Goal: Complete application form

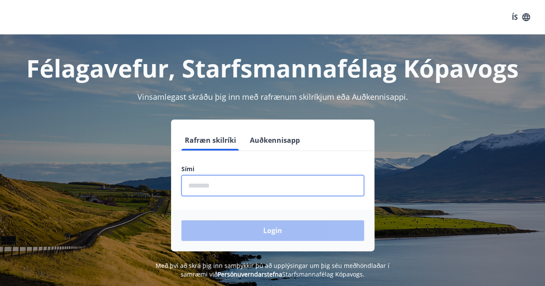
click at [226, 186] on input "phone" at bounding box center [272, 185] width 183 height 21
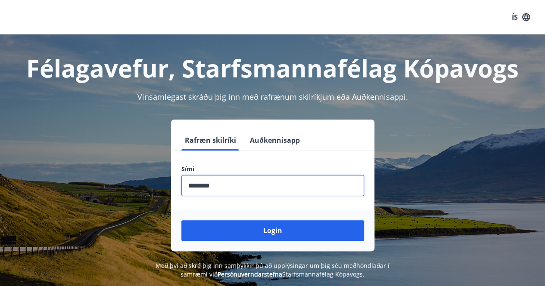
type input "********"
click at [181, 220] on button "Login" at bounding box center [272, 230] width 183 height 21
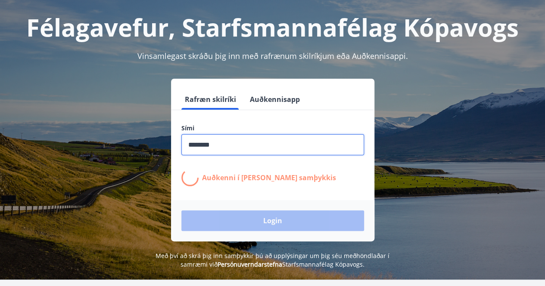
scroll to position [40, 0]
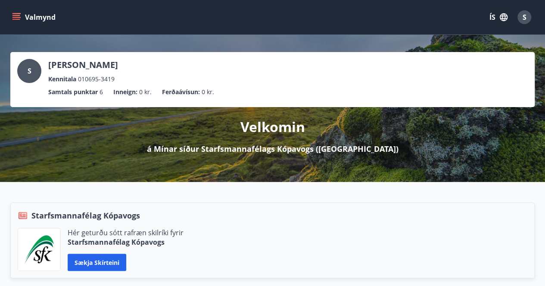
click at [11, 17] on button "Valmynd" at bounding box center [34, 17] width 49 height 16
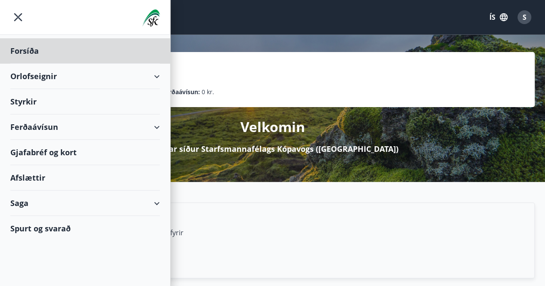
click at [27, 64] on div "Styrkir" at bounding box center [84, 50] width 149 height 25
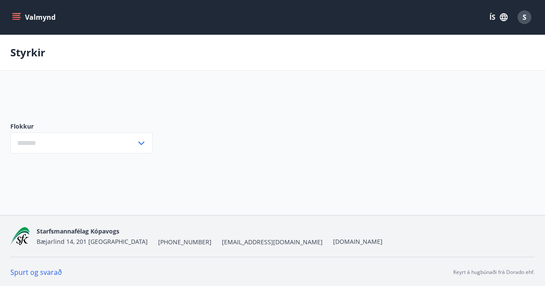
type input "***"
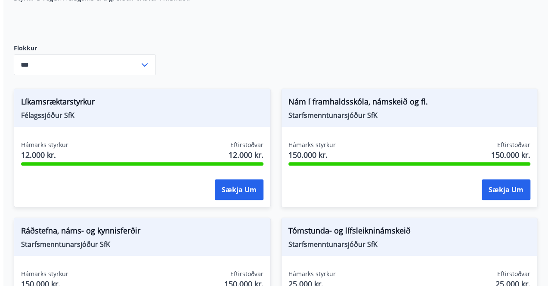
scroll to position [115, 0]
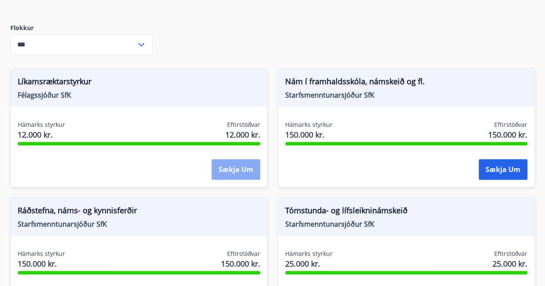
click at [233, 169] on button "Sækja um" at bounding box center [235, 169] width 49 height 21
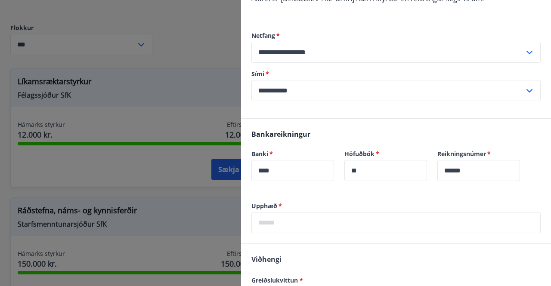
scroll to position [407, 0]
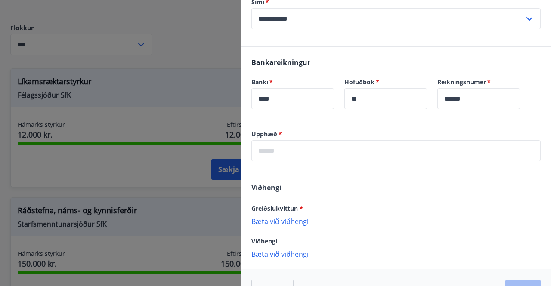
click at [268, 140] on input "text" at bounding box center [395, 150] width 289 height 21
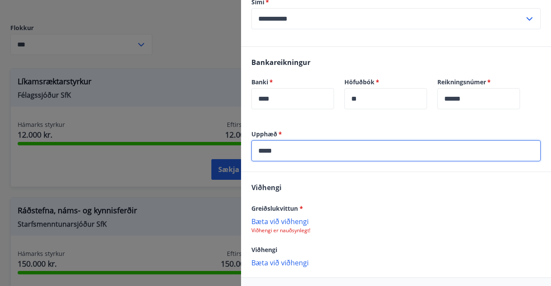
scroll to position [430, 0]
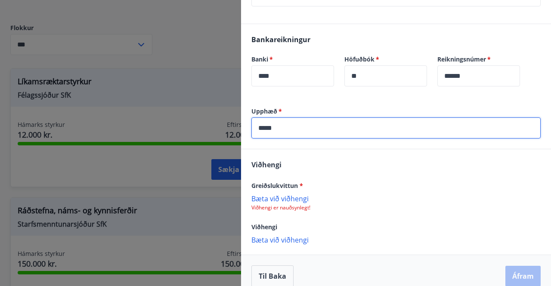
type input "*****"
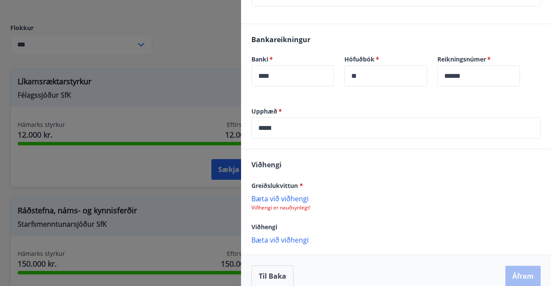
click at [272, 194] on p "Bæta við viðhengi" at bounding box center [395, 198] width 289 height 9
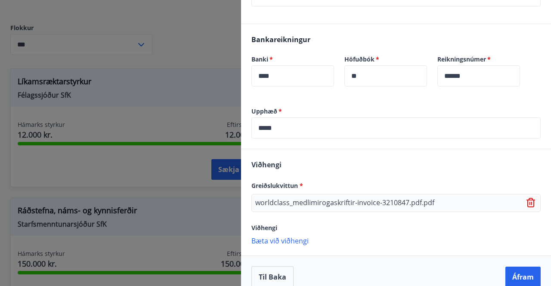
scroll to position [431, 0]
click at [295, 236] on p "Bæta við viðhengi" at bounding box center [395, 240] width 289 height 9
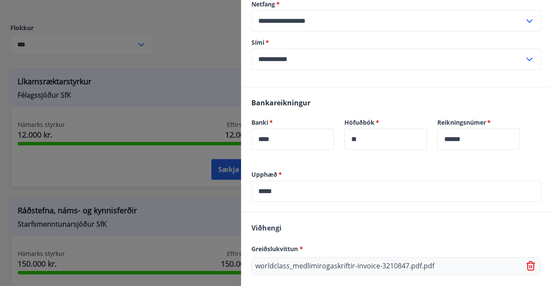
scroll to position [448, 0]
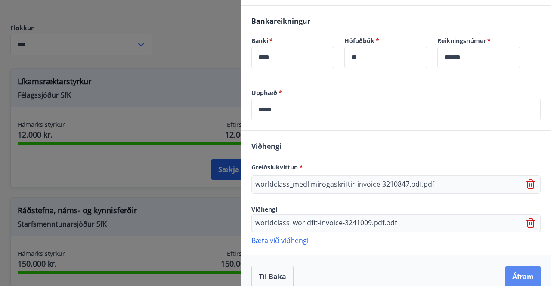
click at [513, 270] on button "Áfram" at bounding box center [522, 277] width 35 height 21
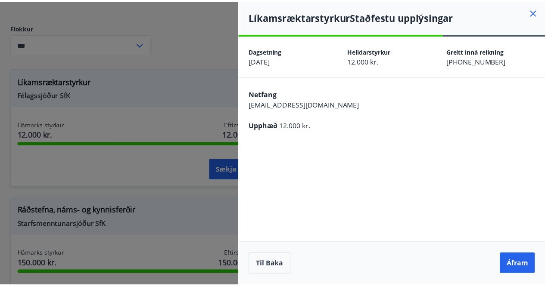
scroll to position [0, 0]
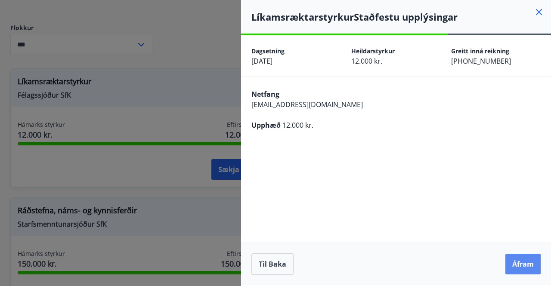
click at [518, 266] on button "Áfram" at bounding box center [522, 264] width 35 height 21
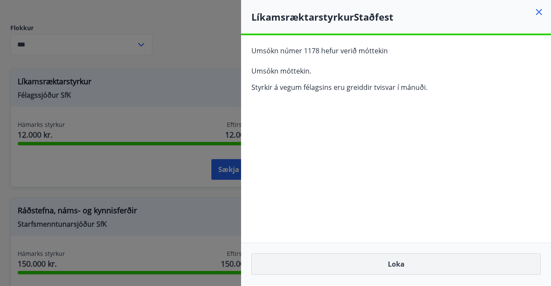
click at [387, 266] on button "Loka" at bounding box center [395, 265] width 289 height 22
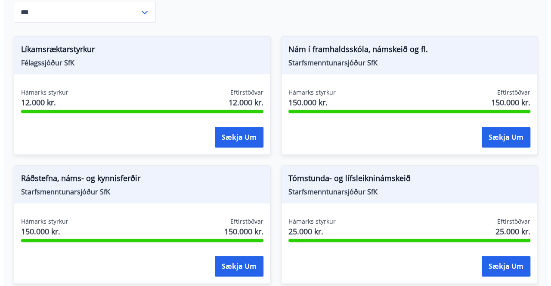
scroll to position [148, 0]
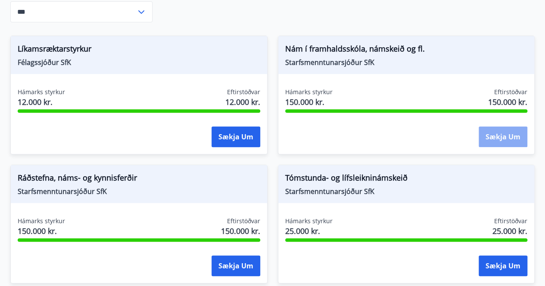
click at [492, 137] on button "Sækja um" at bounding box center [502, 137] width 49 height 21
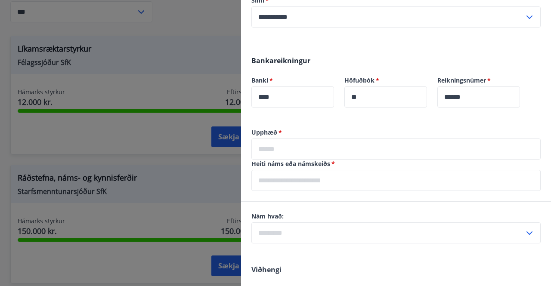
scroll to position [419, 0]
click at [294, 140] on input "text" at bounding box center [395, 149] width 289 height 21
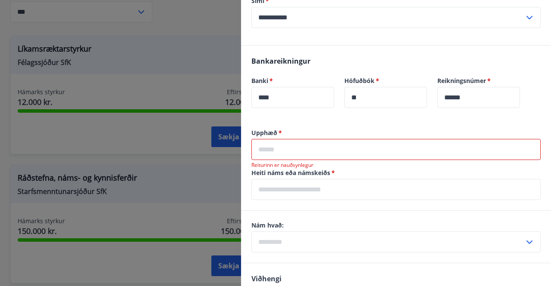
click at [273, 139] on input "text" at bounding box center [395, 149] width 289 height 21
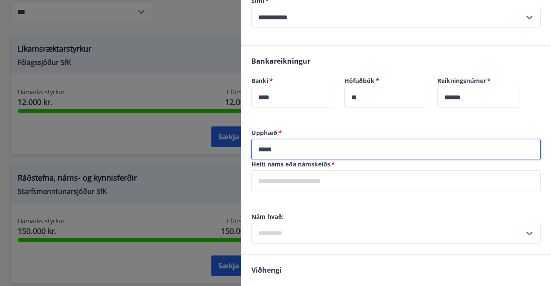
type input "*****"
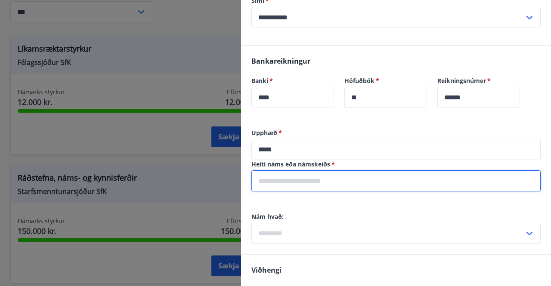
click at [275, 171] on input "text" at bounding box center [395, 181] width 289 height 21
type input "*"
type input "**********"
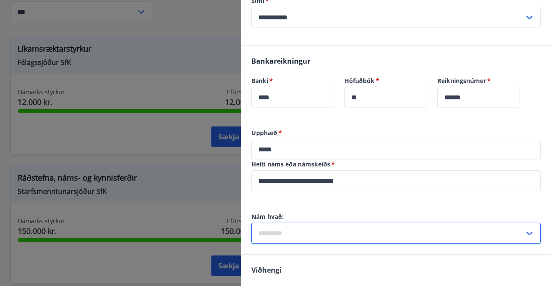
click at [295, 223] on input "text" at bounding box center [387, 233] width 273 height 21
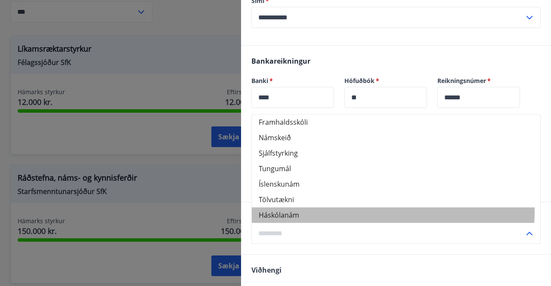
click at [284, 208] on li "Háskólanám" at bounding box center [396, 216] width 288 height 16
type input "**********"
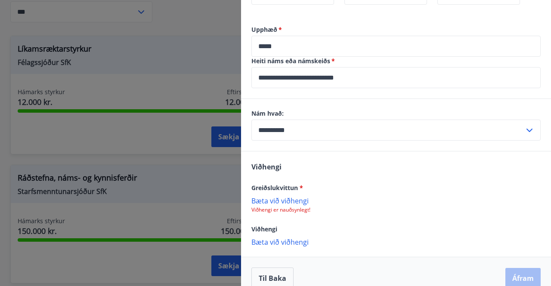
scroll to position [524, 0]
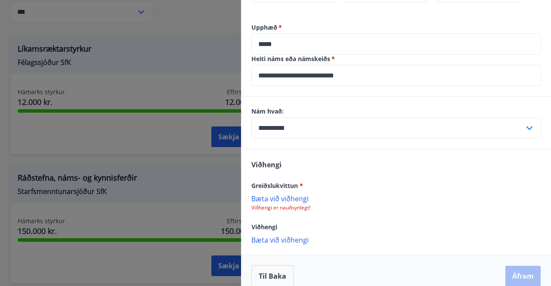
click at [270, 194] on p "Bæta við viðhengi" at bounding box center [395, 198] width 289 height 9
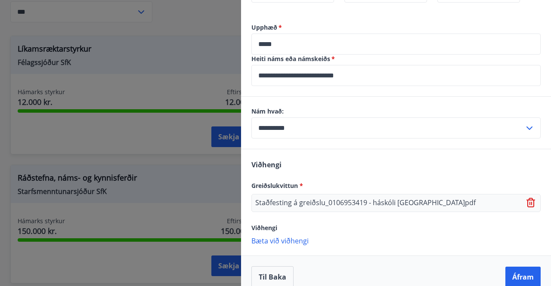
click at [521, 256] on div "Til baka Áfram" at bounding box center [396, 277] width 310 height 43
click at [522, 268] on button "Áfram" at bounding box center [522, 277] width 35 height 21
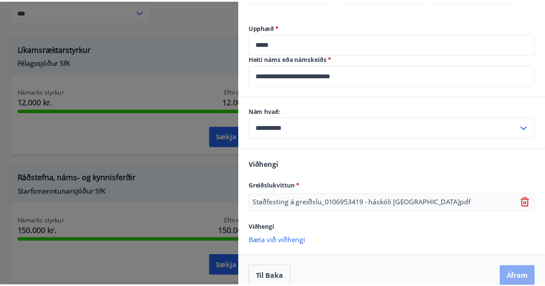
scroll to position [0, 0]
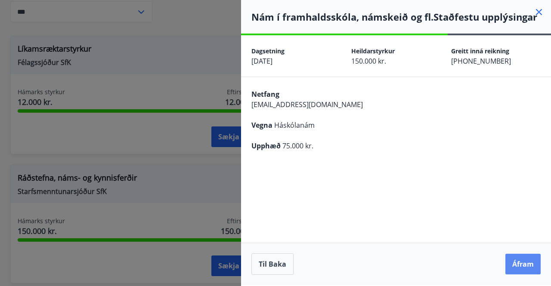
click at [512, 264] on button "Áfram" at bounding box center [522, 264] width 35 height 21
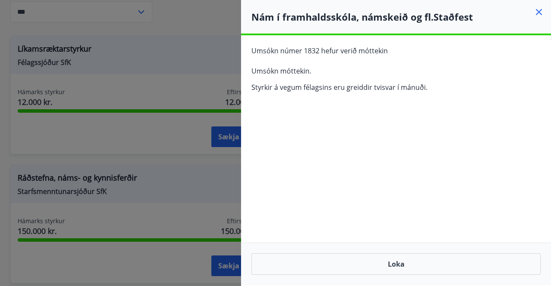
click at [153, 189] on div at bounding box center [275, 143] width 551 height 286
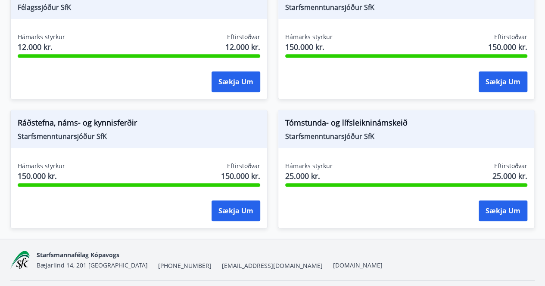
scroll to position [226, 0]
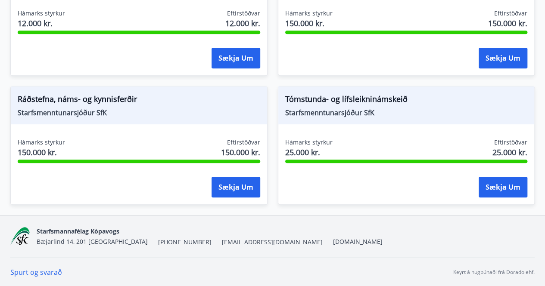
click at [301, 106] on span "Tómstunda- og lífsleikninámskeið" at bounding box center [406, 100] width 242 height 15
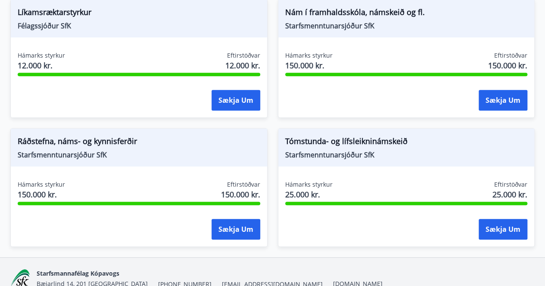
scroll to position [14, 0]
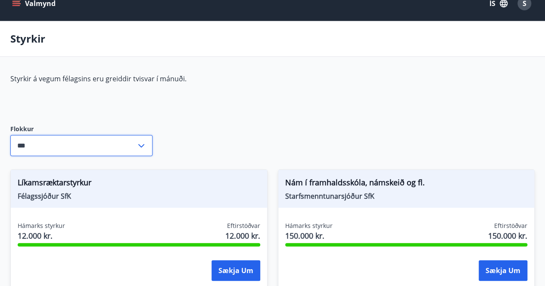
click at [59, 143] on input "***" at bounding box center [73, 145] width 126 height 21
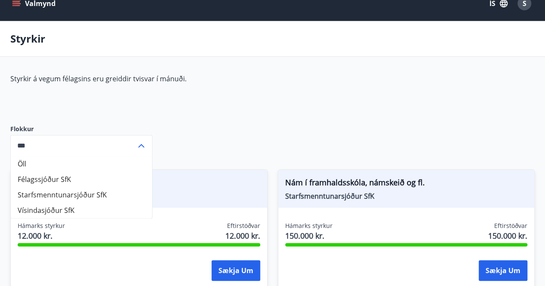
click at [195, 111] on div "Styrkir á vegum félagsins eru greiddir tvisvar í mánuði. Flokkur Öll Félagssjóð…" at bounding box center [272, 251] width 524 height 354
click at [264, 107] on div "Styrkir á vegum félagsins eru greiddir tvisvar í mánuði." at bounding box center [213, 92] width 406 height 37
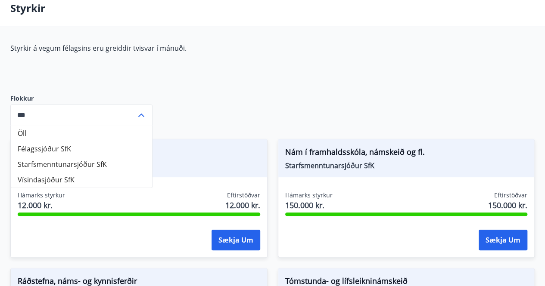
scroll to position [40, 0]
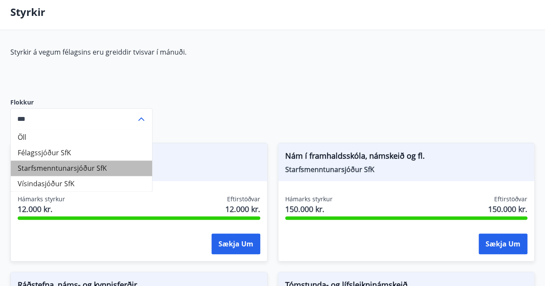
click at [80, 169] on li "Starfsmenntunarsjóður SfK" at bounding box center [81, 169] width 141 height 16
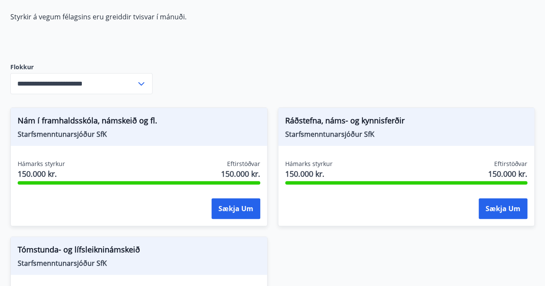
scroll to position [74, 0]
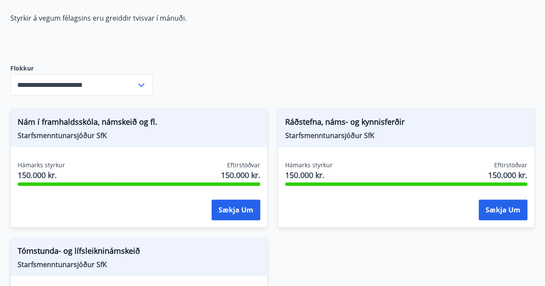
click at [106, 82] on input "**********" at bounding box center [73, 84] width 126 height 21
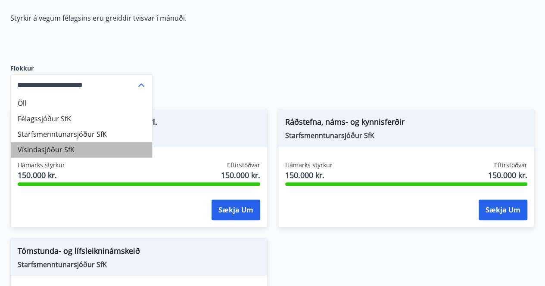
click at [62, 148] on li "Vísindasjóður SfK" at bounding box center [81, 150] width 141 height 16
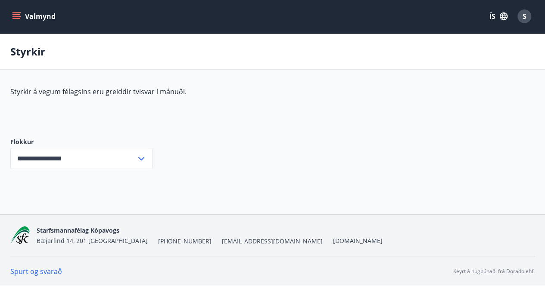
click at [87, 170] on div "**********" at bounding box center [81, 153] width 142 height 59
click at [82, 156] on input "**********" at bounding box center [73, 158] width 126 height 21
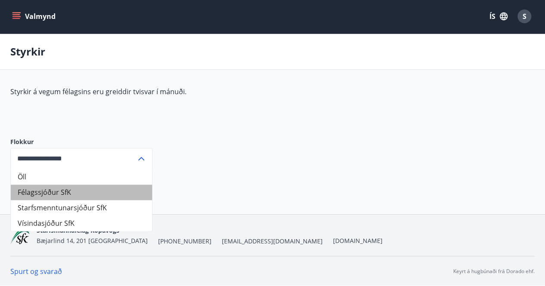
click at [35, 193] on li "Félagssjóður SfK" at bounding box center [81, 193] width 141 height 16
type input "**********"
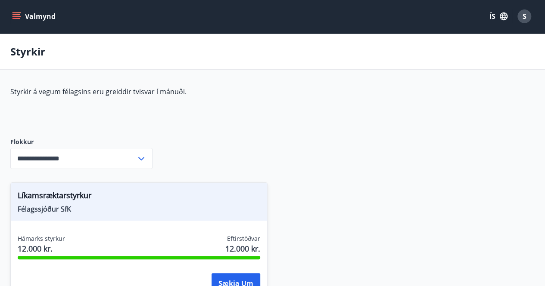
scroll to position [97, 0]
